Goal: Transaction & Acquisition: Purchase product/service

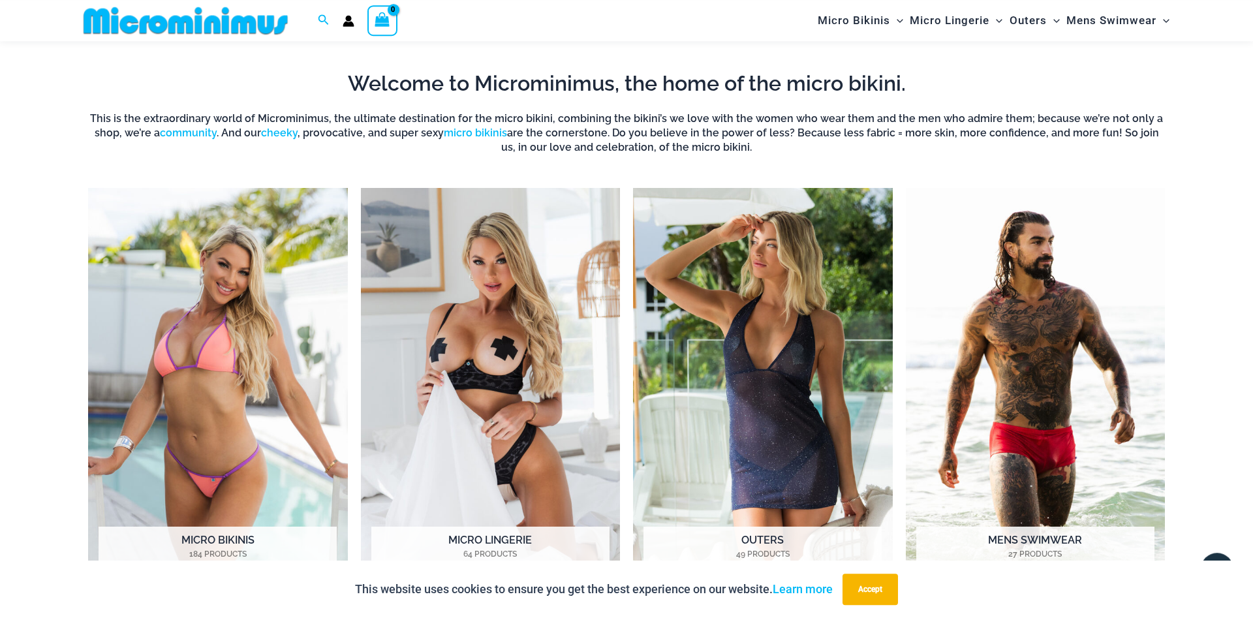
scroll to position [720, 0]
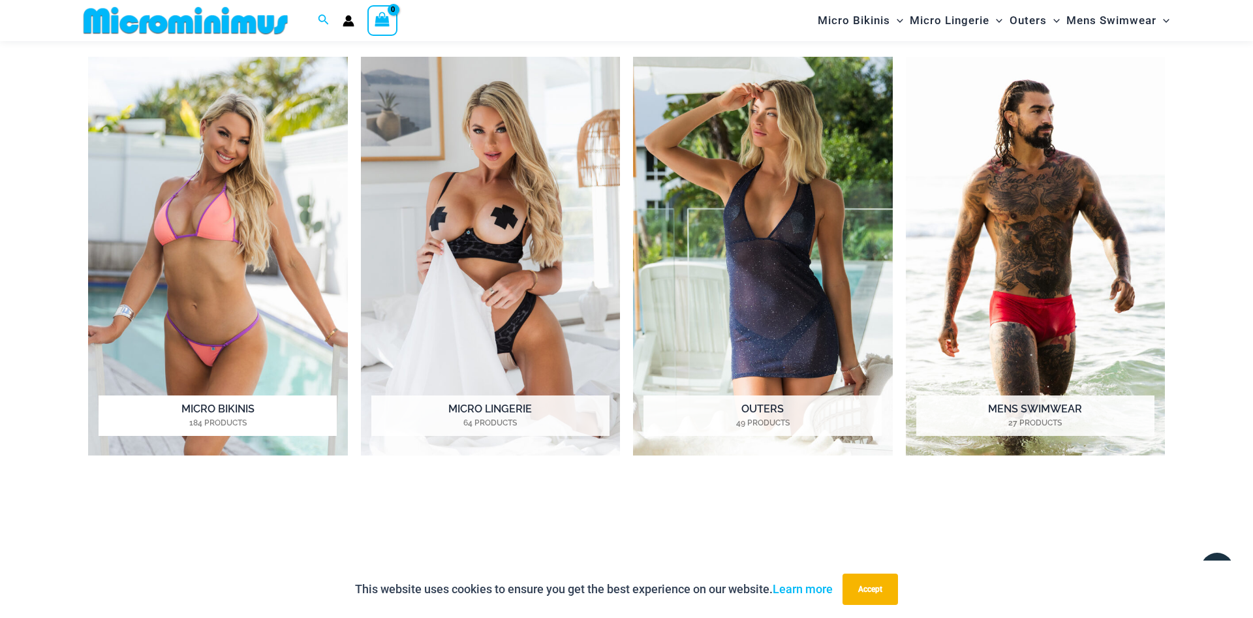
click at [245, 264] on img "Visit product category Micro Bikinis" at bounding box center [218, 256] width 260 height 399
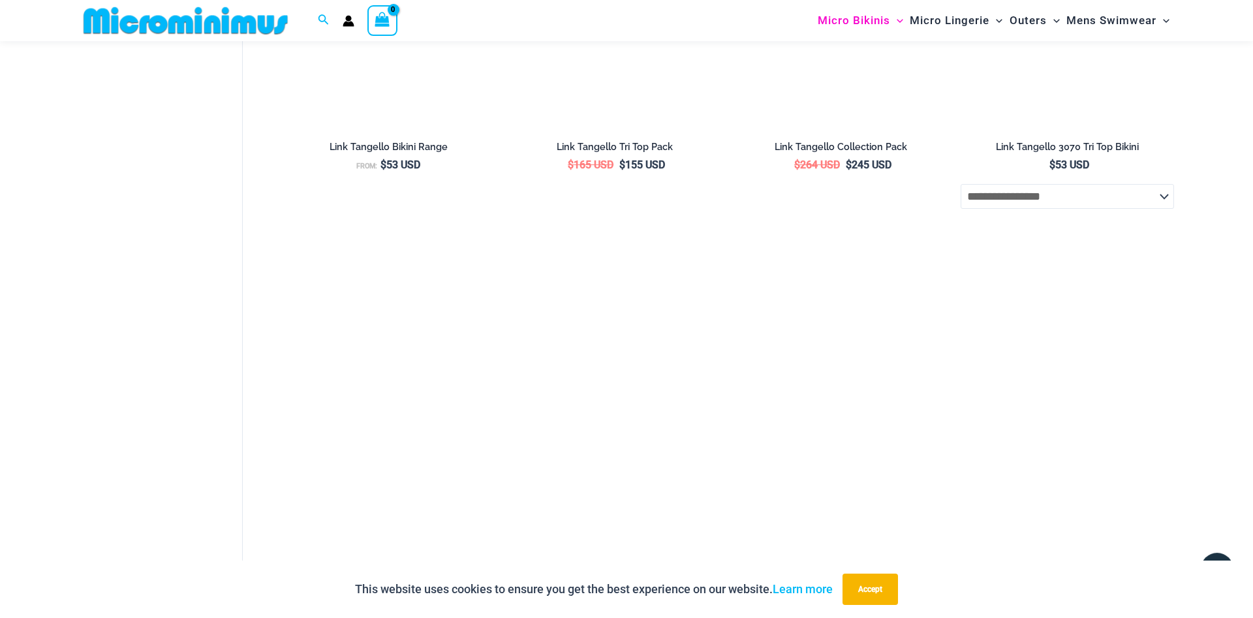
scroll to position [3383, 0]
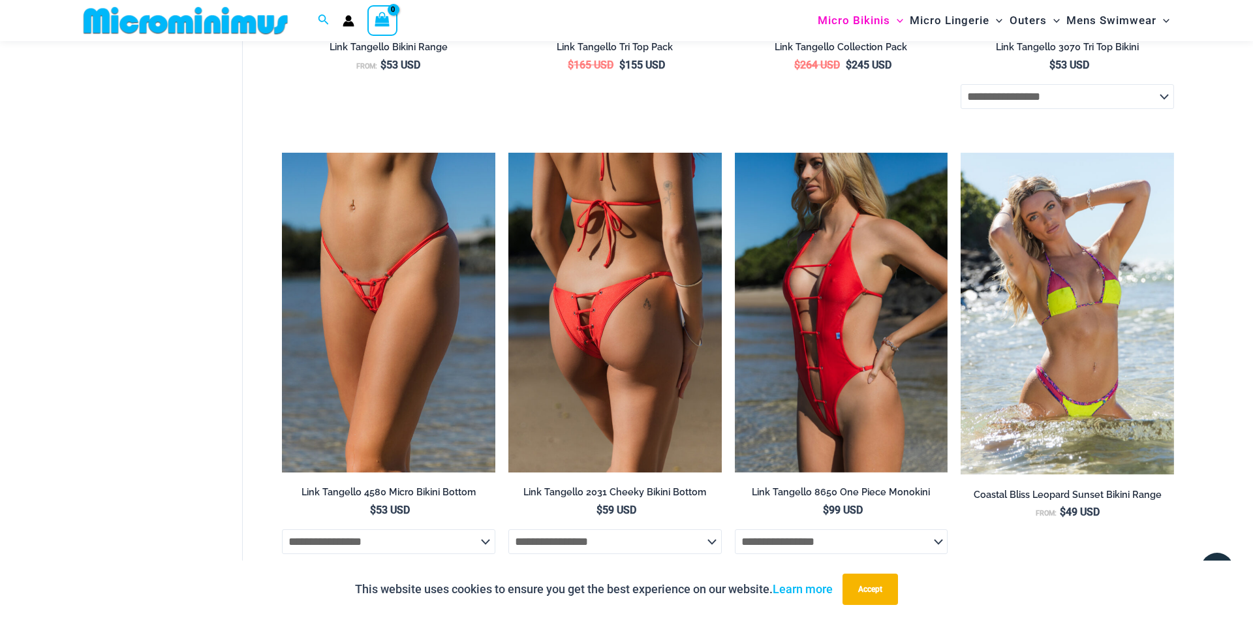
click at [557, 356] on img at bounding box center [614, 313] width 213 height 320
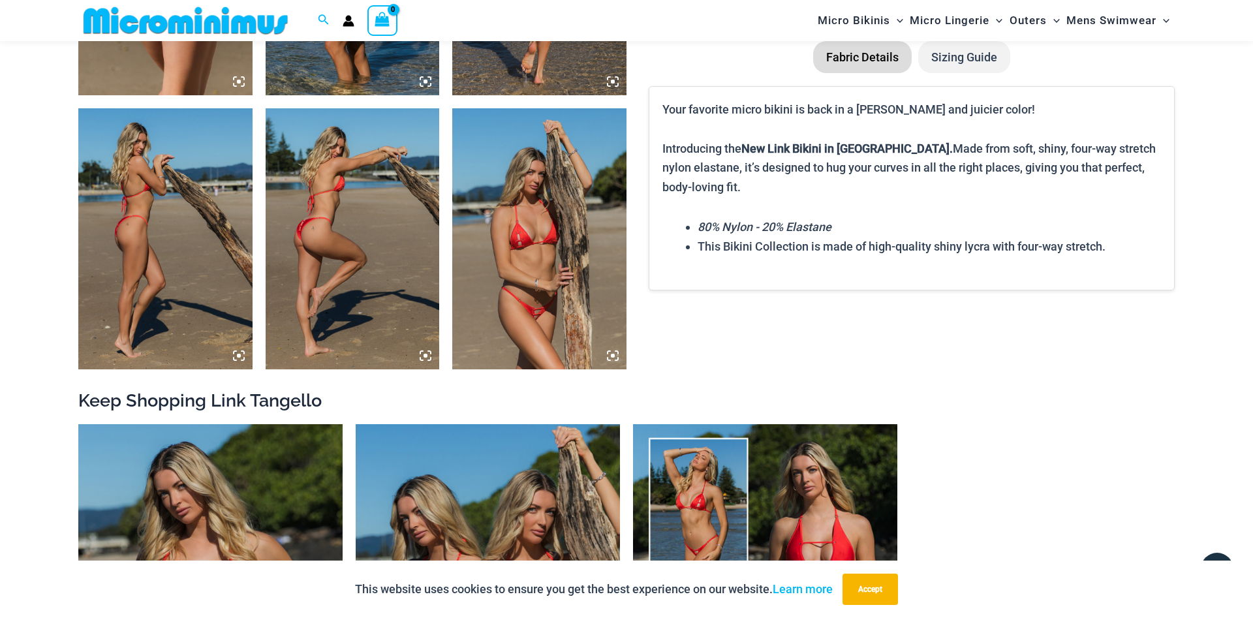
scroll to position [1386, 0]
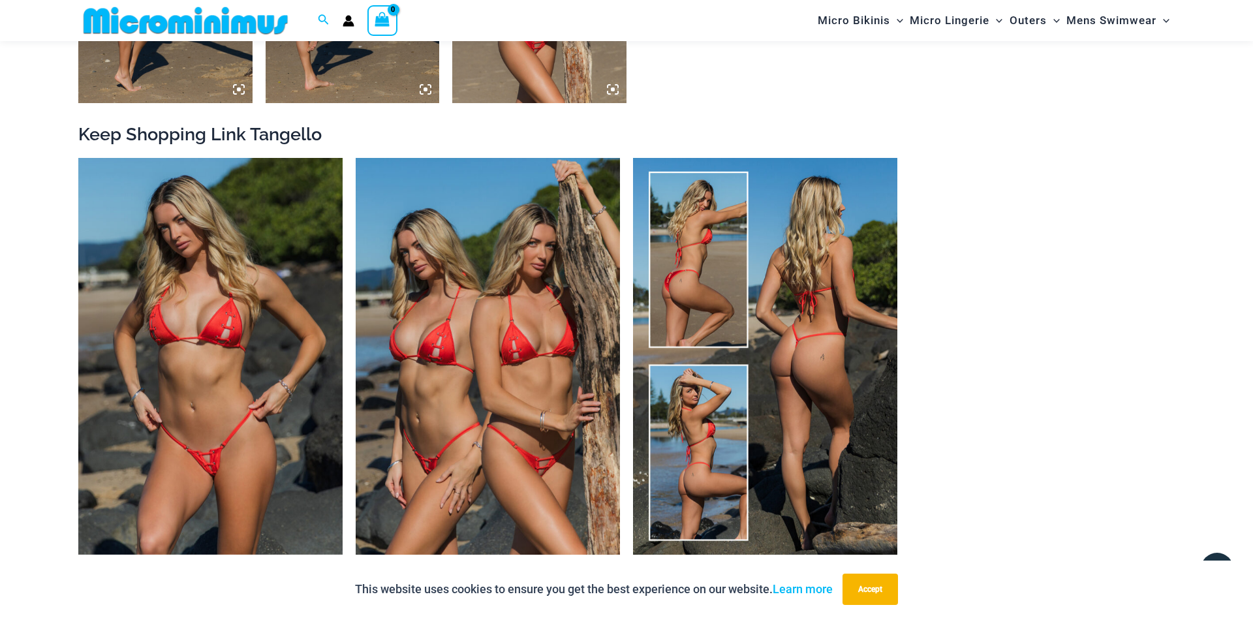
click at [888, 307] on img at bounding box center [765, 356] width 264 height 397
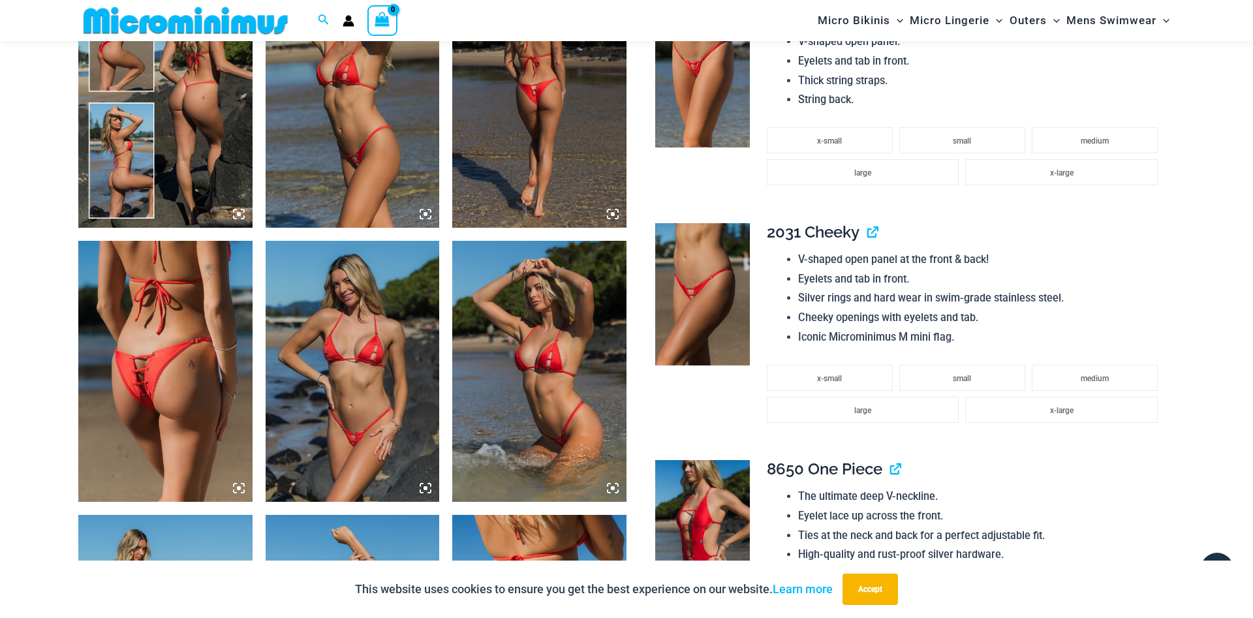
scroll to position [1387, 0]
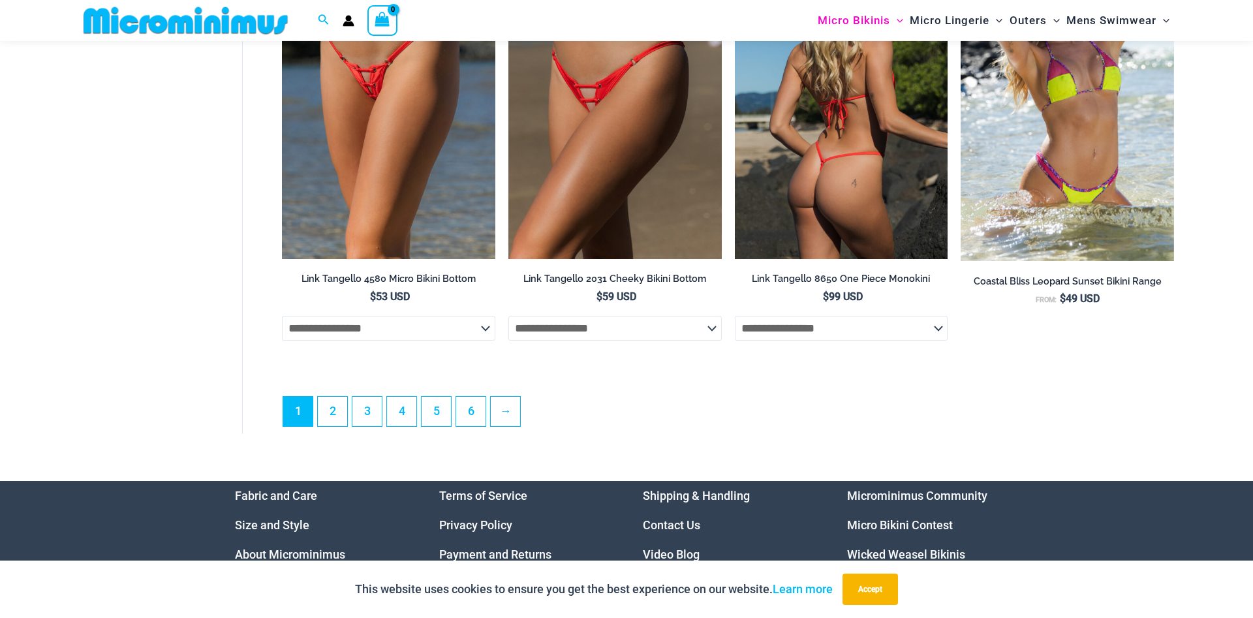
scroll to position [3682, 0]
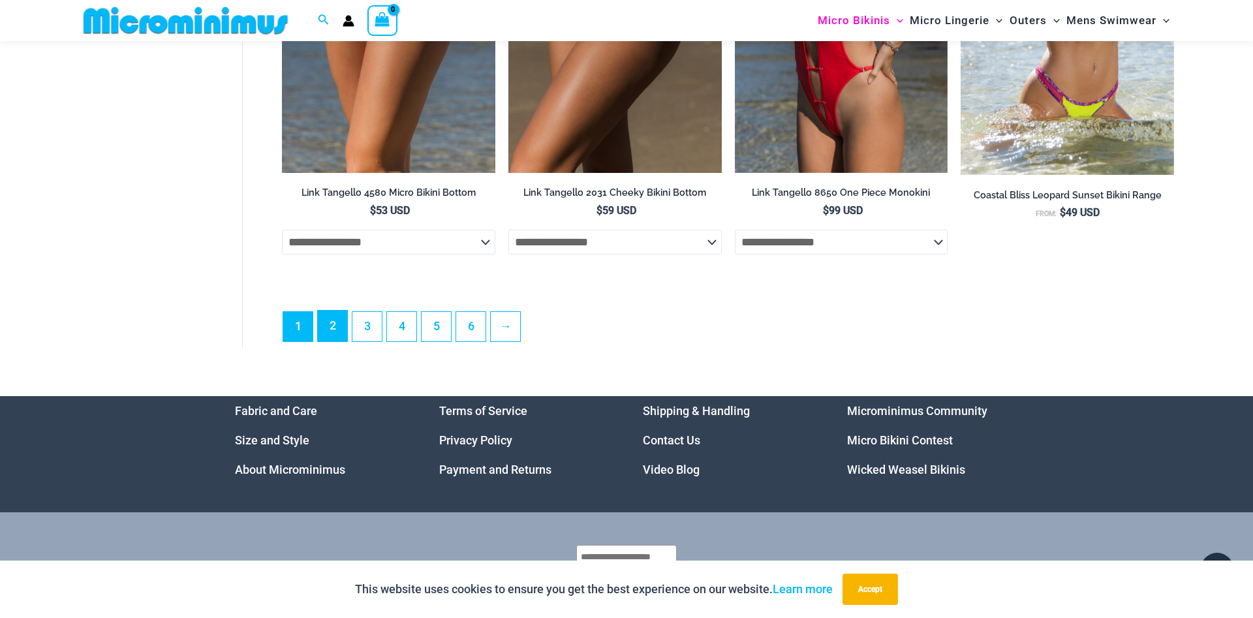
click at [343, 338] on link "2" at bounding box center [332, 326] width 29 height 31
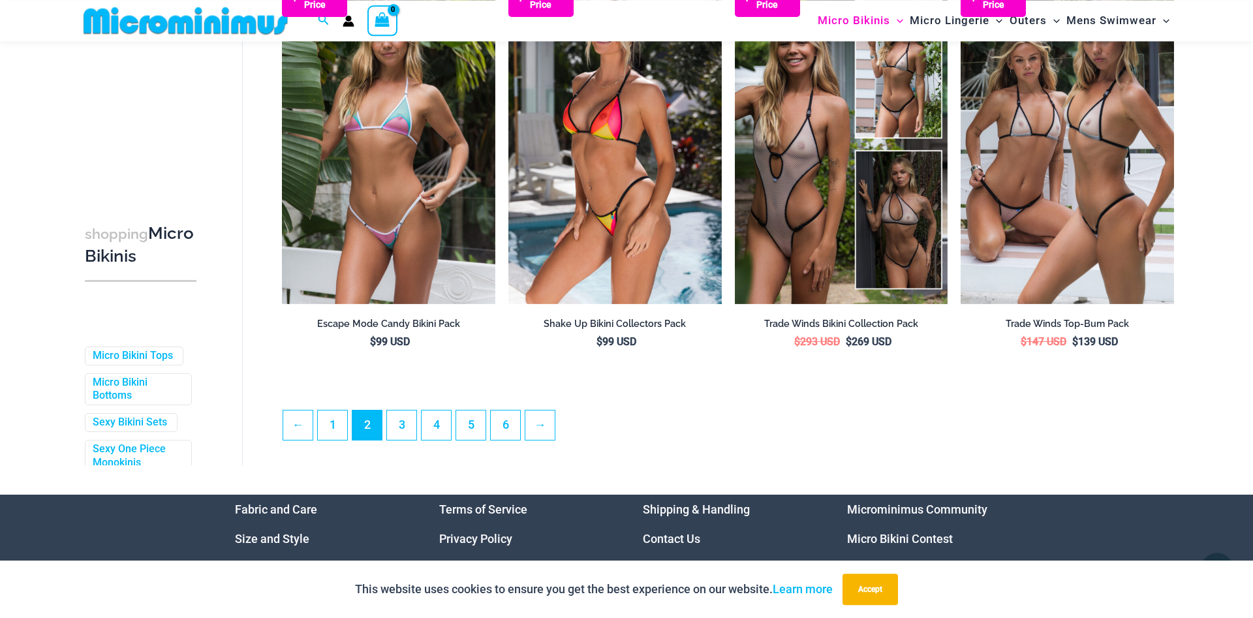
scroll to position [3383, 0]
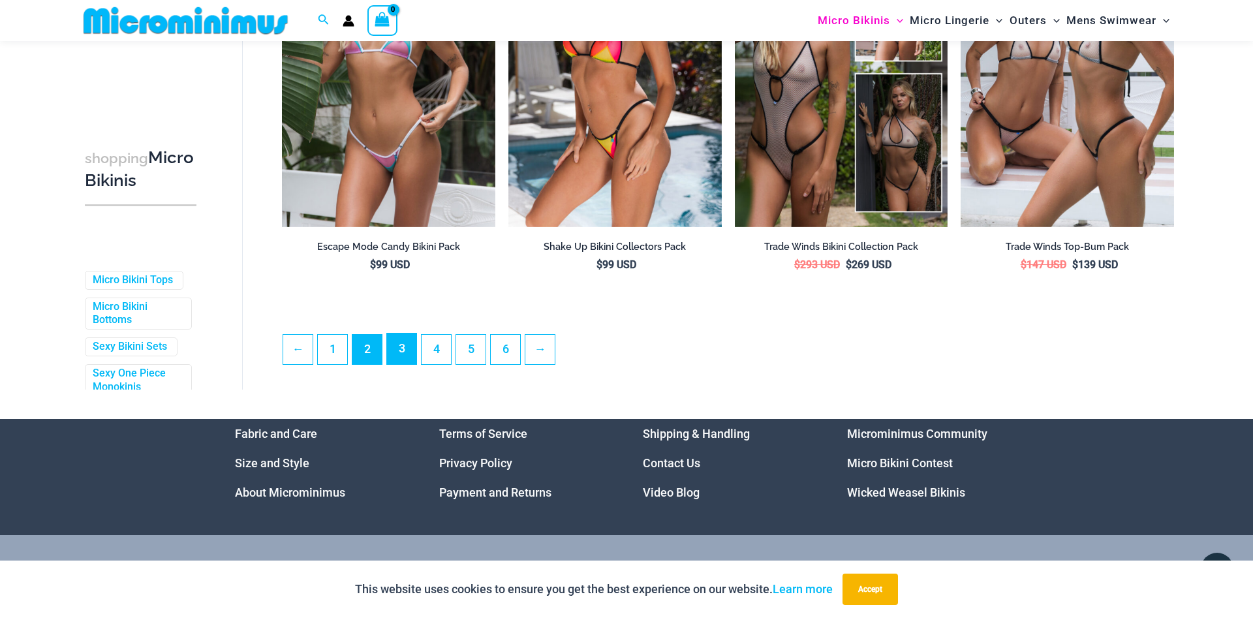
click at [401, 364] on link "3" at bounding box center [401, 348] width 29 height 31
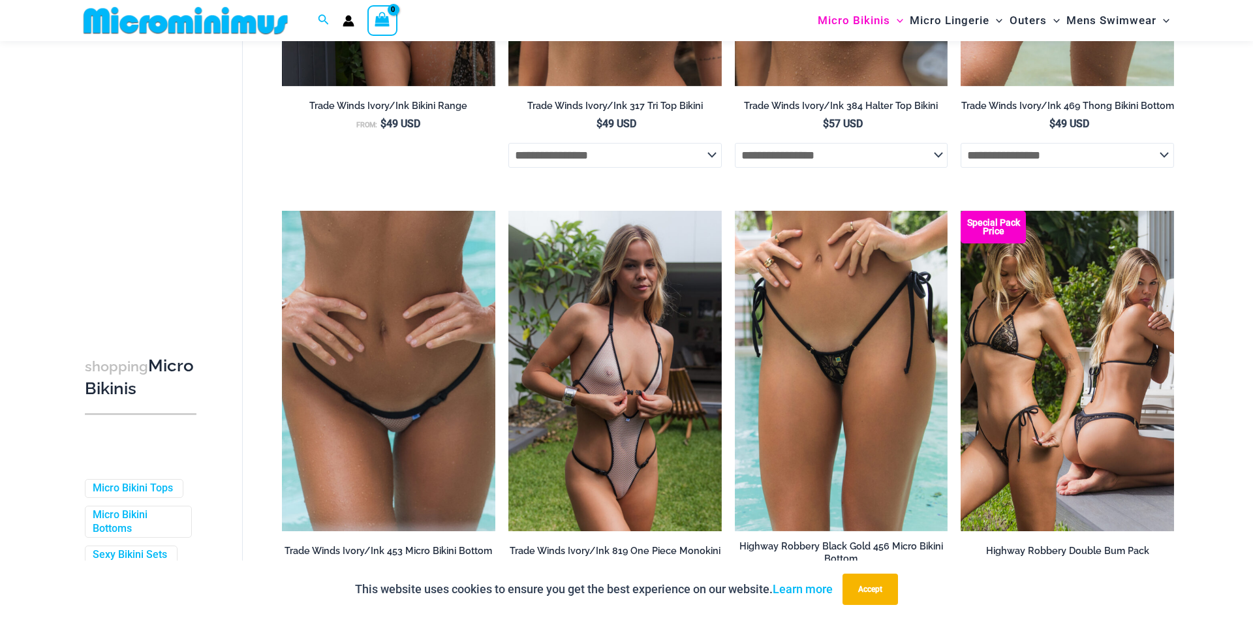
scroll to position [388, 0]
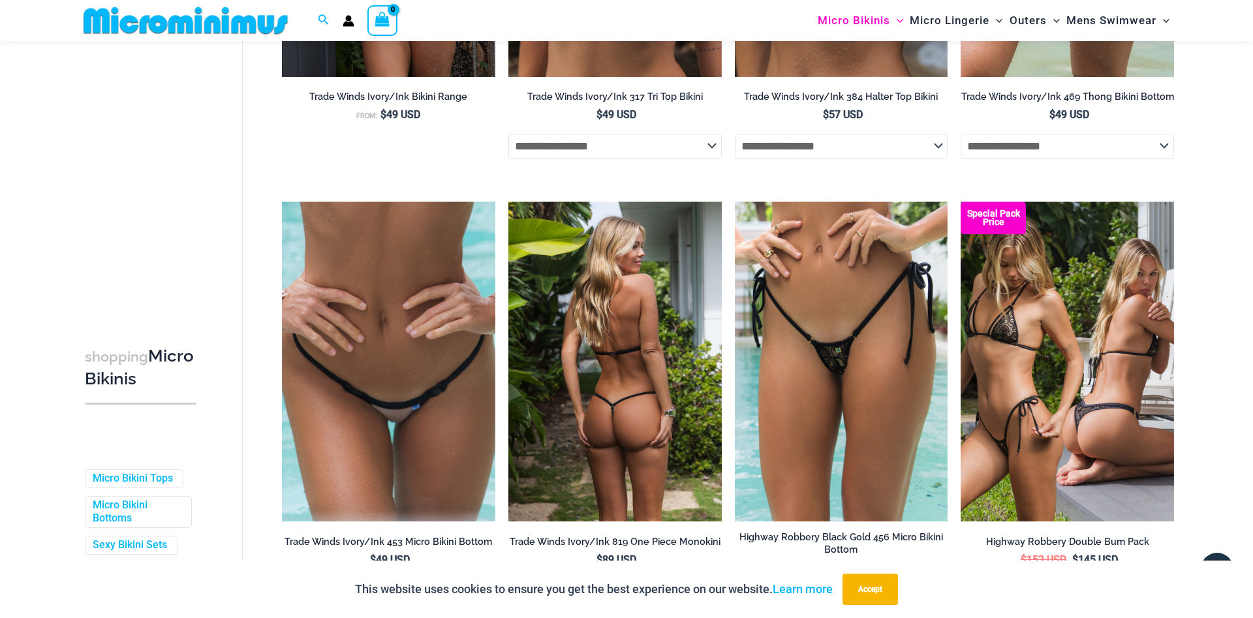
click at [623, 375] on img at bounding box center [614, 362] width 213 height 320
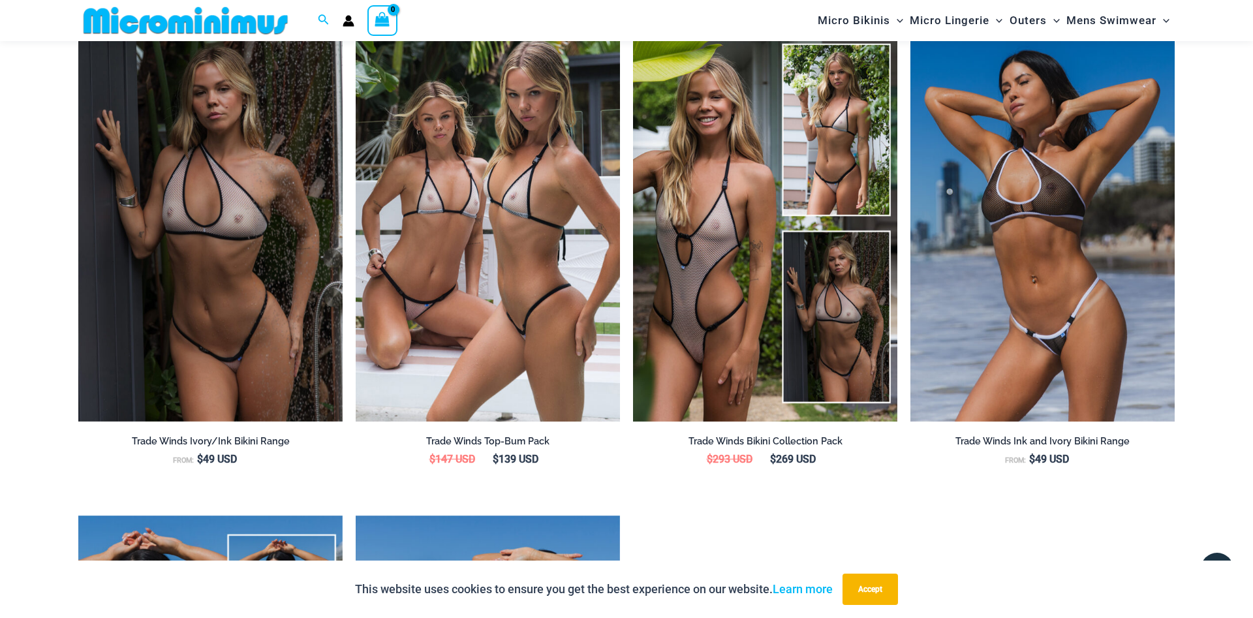
scroll to position [1919, 0]
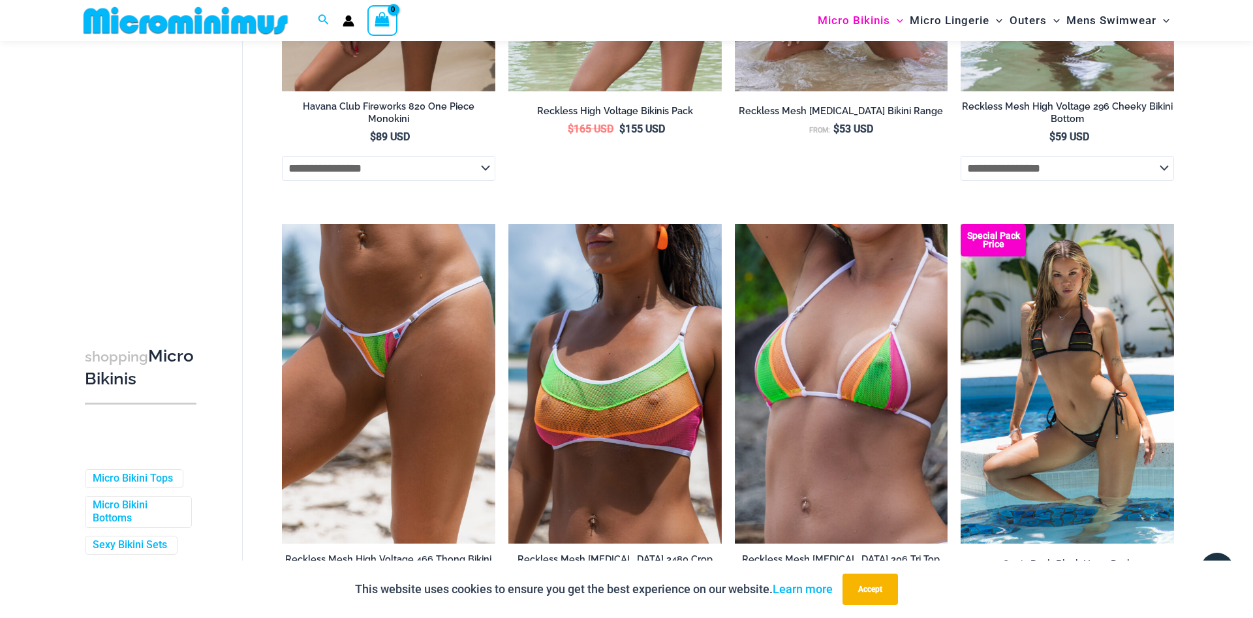
scroll to position [3406, 0]
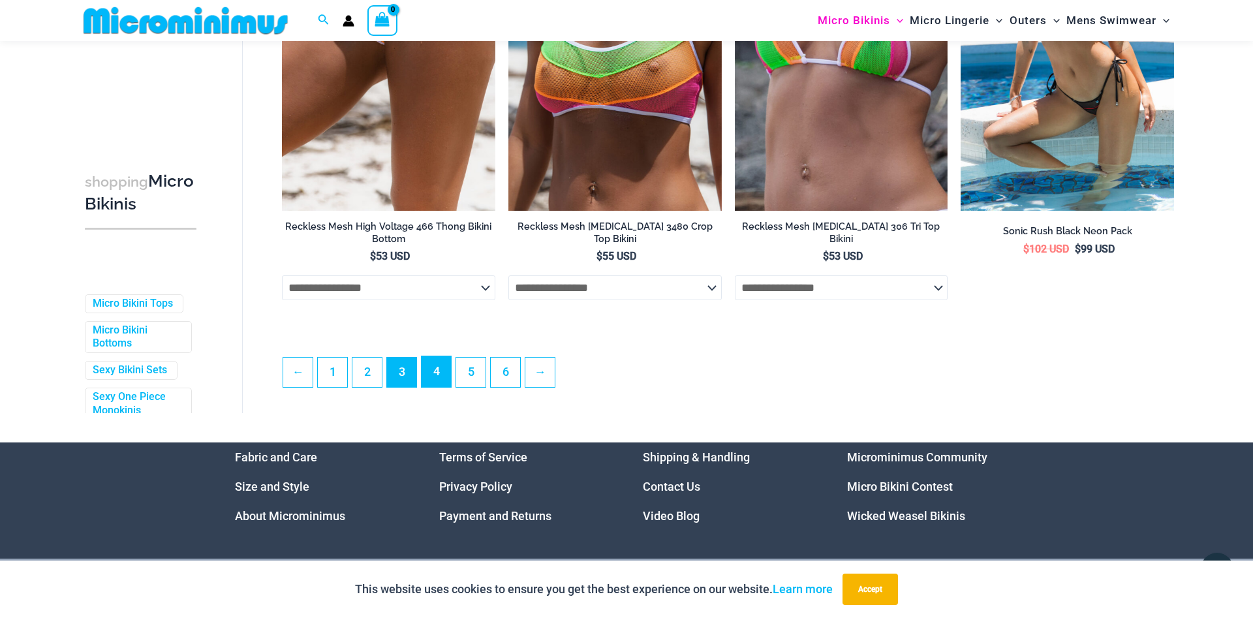
click at [435, 368] on link "4" at bounding box center [436, 371] width 29 height 31
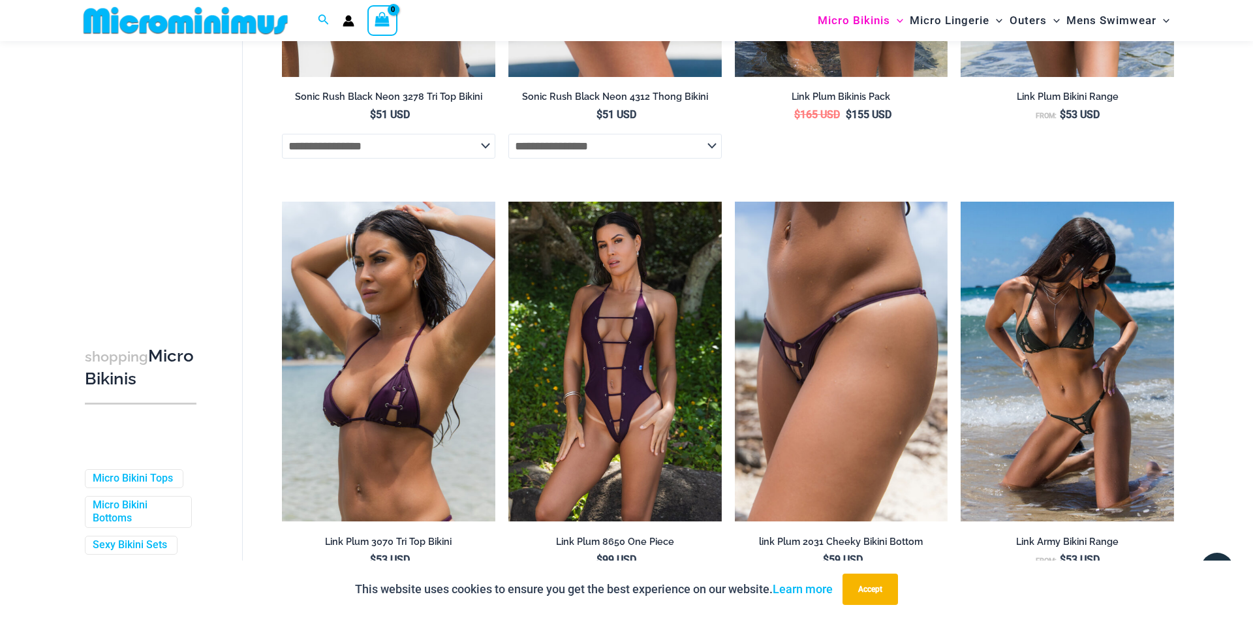
scroll to position [787, 0]
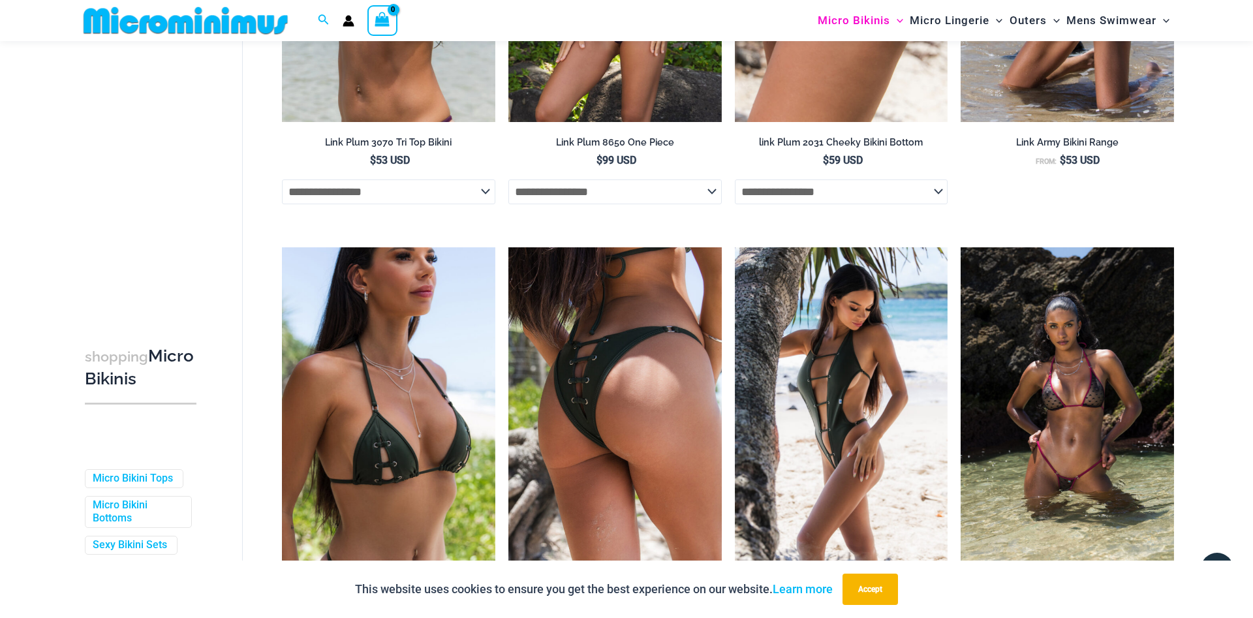
click at [712, 500] on img at bounding box center [614, 407] width 213 height 320
